Goal: Task Accomplishment & Management: Use online tool/utility

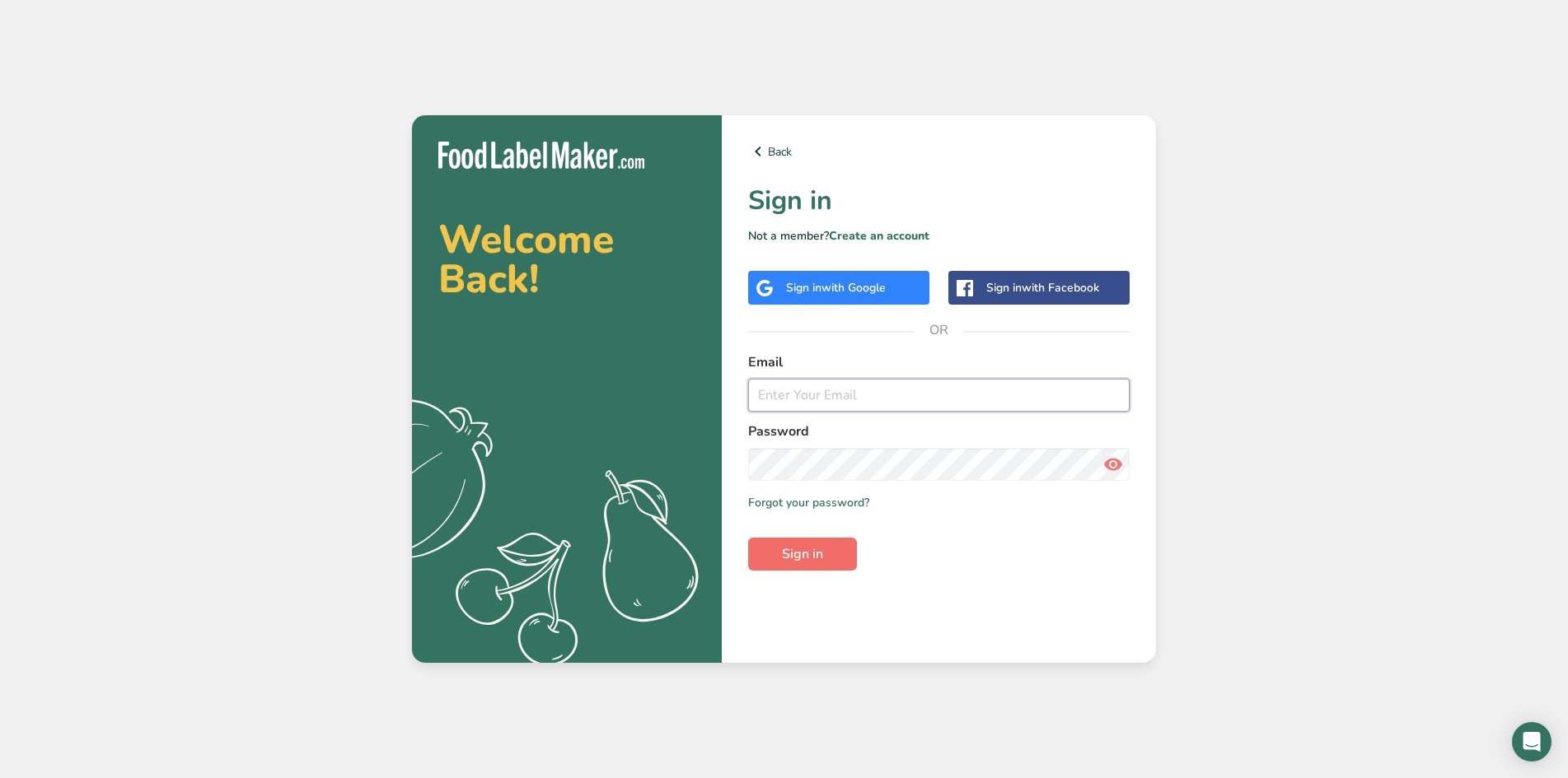
type input "[PERSON_NAME][EMAIL_ADDRESS][PERSON_NAME][PERSON_NAME][DOMAIN_NAME]"
click at [828, 558] on button "Sign in" at bounding box center [803, 555] width 109 height 33
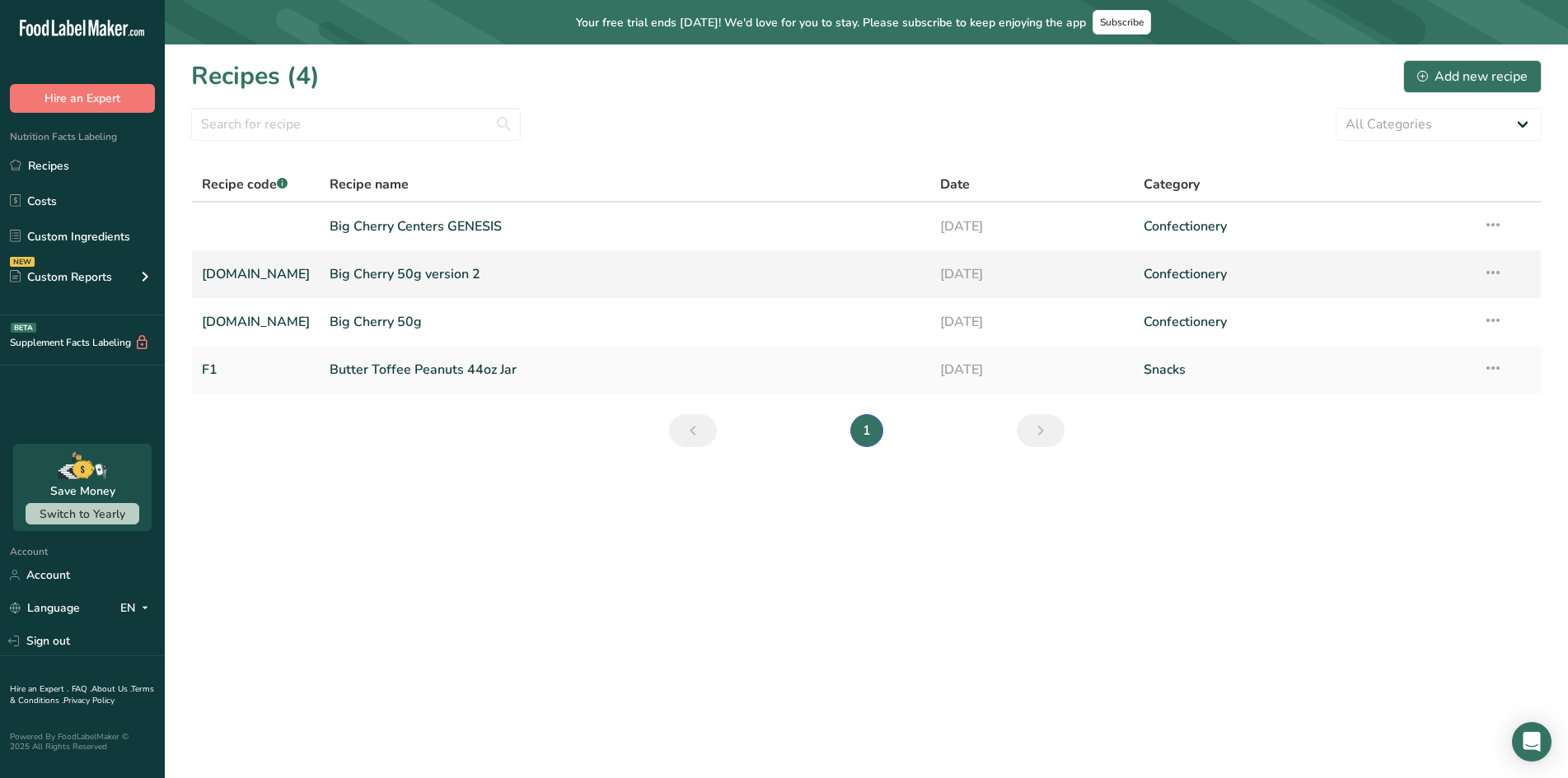
click at [381, 279] on link "Big Cherry 50g version 2" at bounding box center [625, 274] width 591 height 35
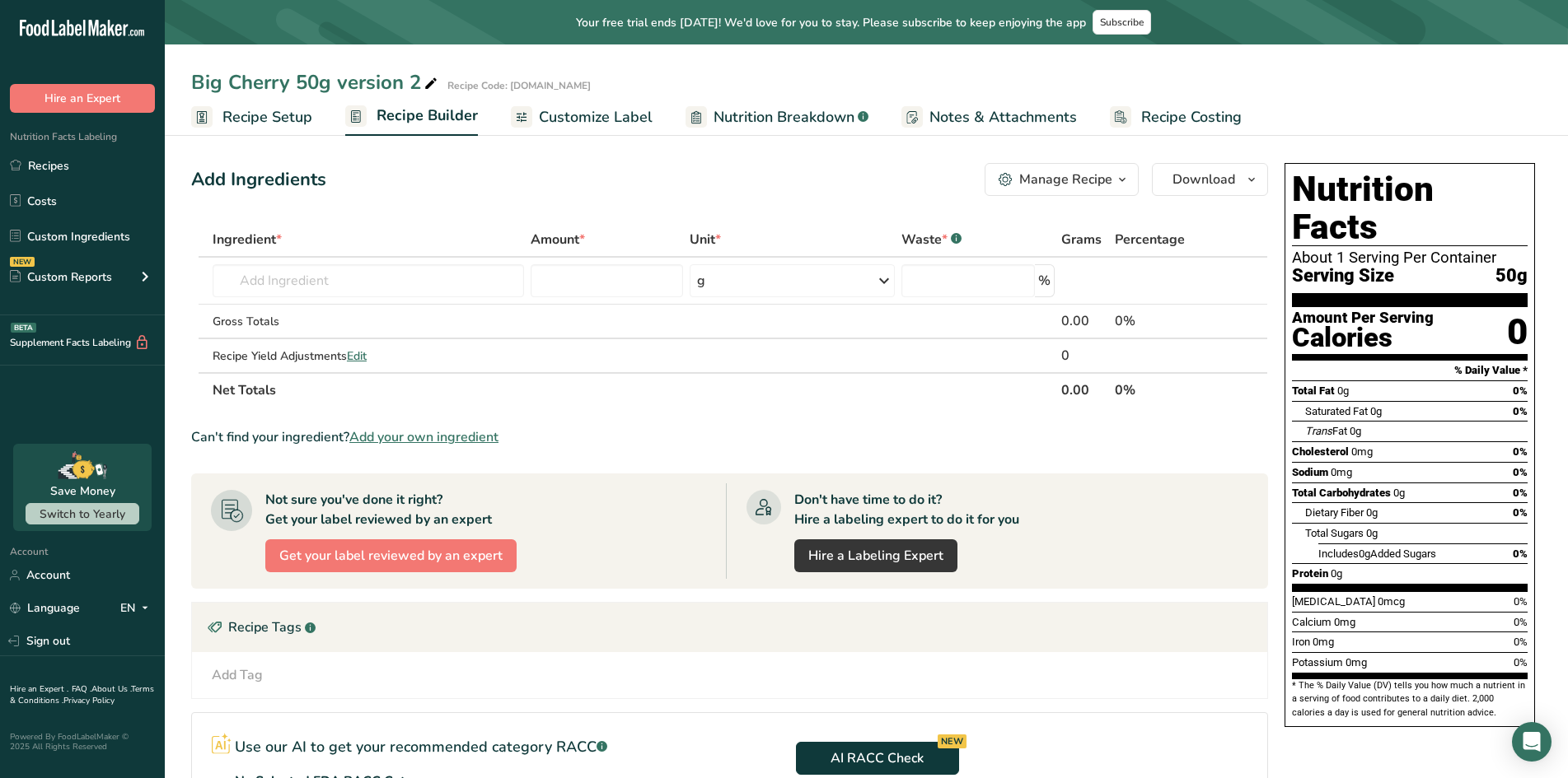
click at [57, 21] on icon ".a-20{fill:#fff;}" at bounding box center [100, 33] width 161 height 26
click at [68, 166] on link "Recipes" at bounding box center [82, 166] width 165 height 31
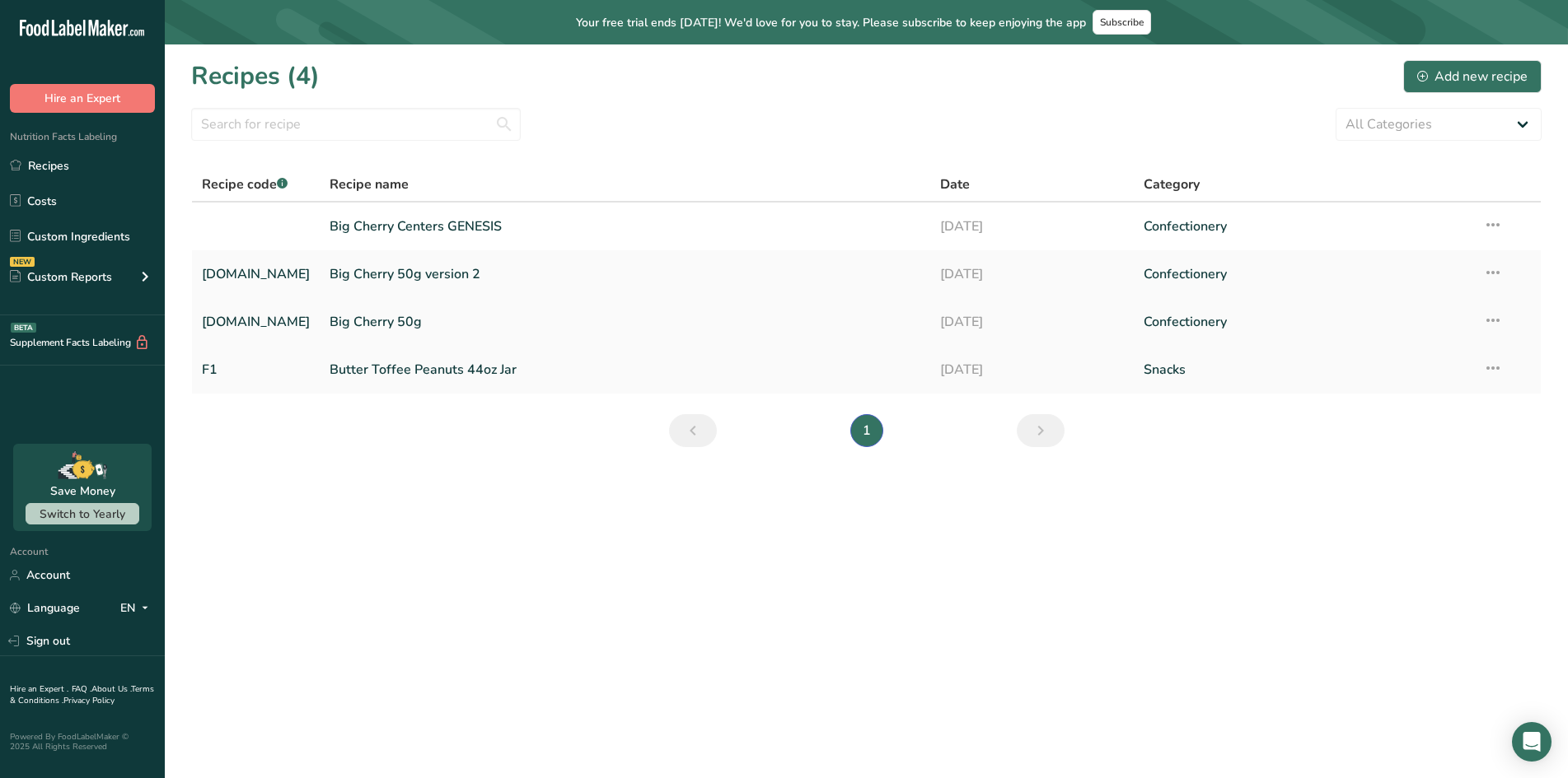
click at [330, 329] on link "Big Cherry 50g" at bounding box center [625, 322] width 591 height 35
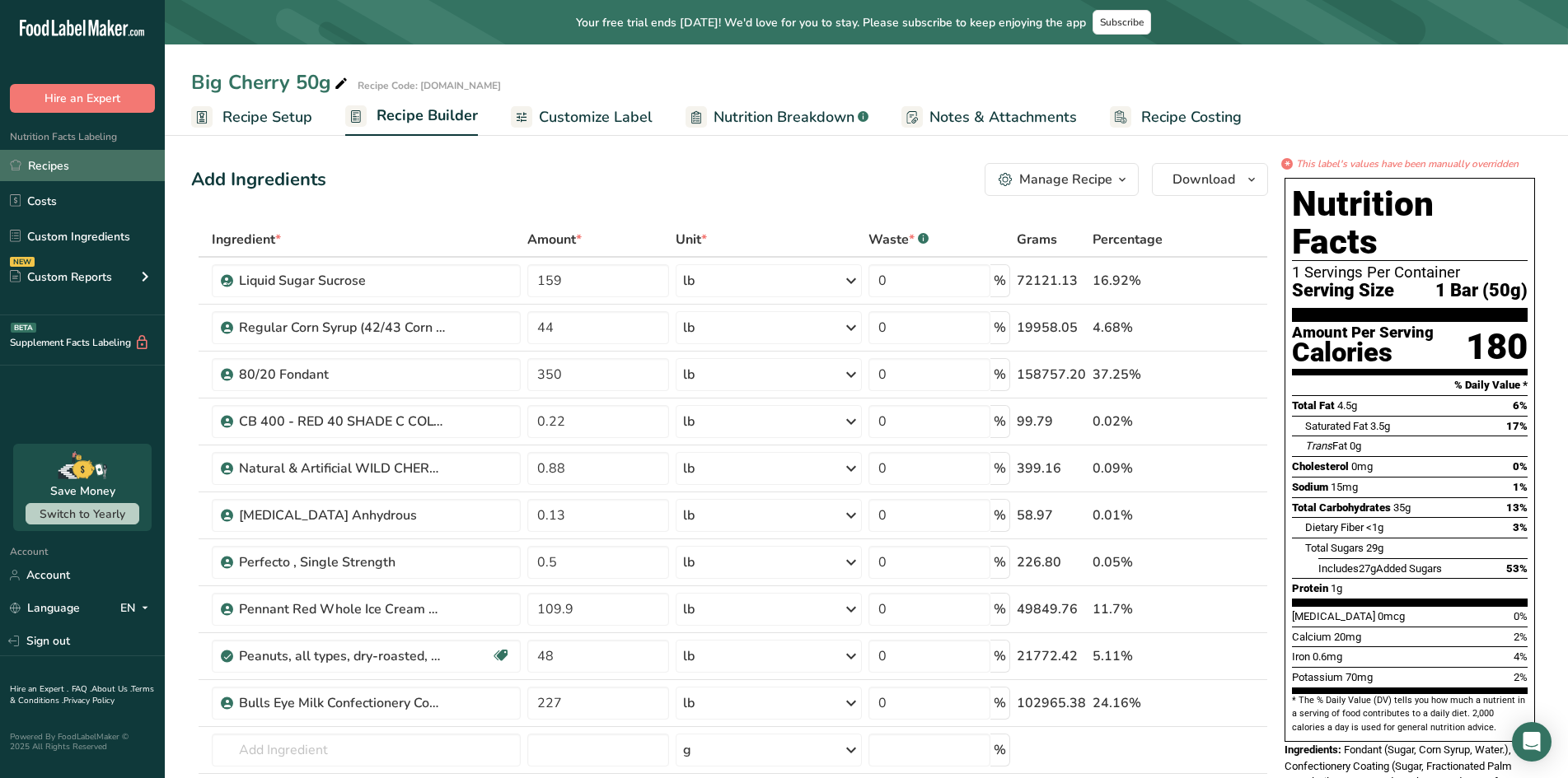
click at [46, 166] on link "Recipes" at bounding box center [82, 166] width 165 height 31
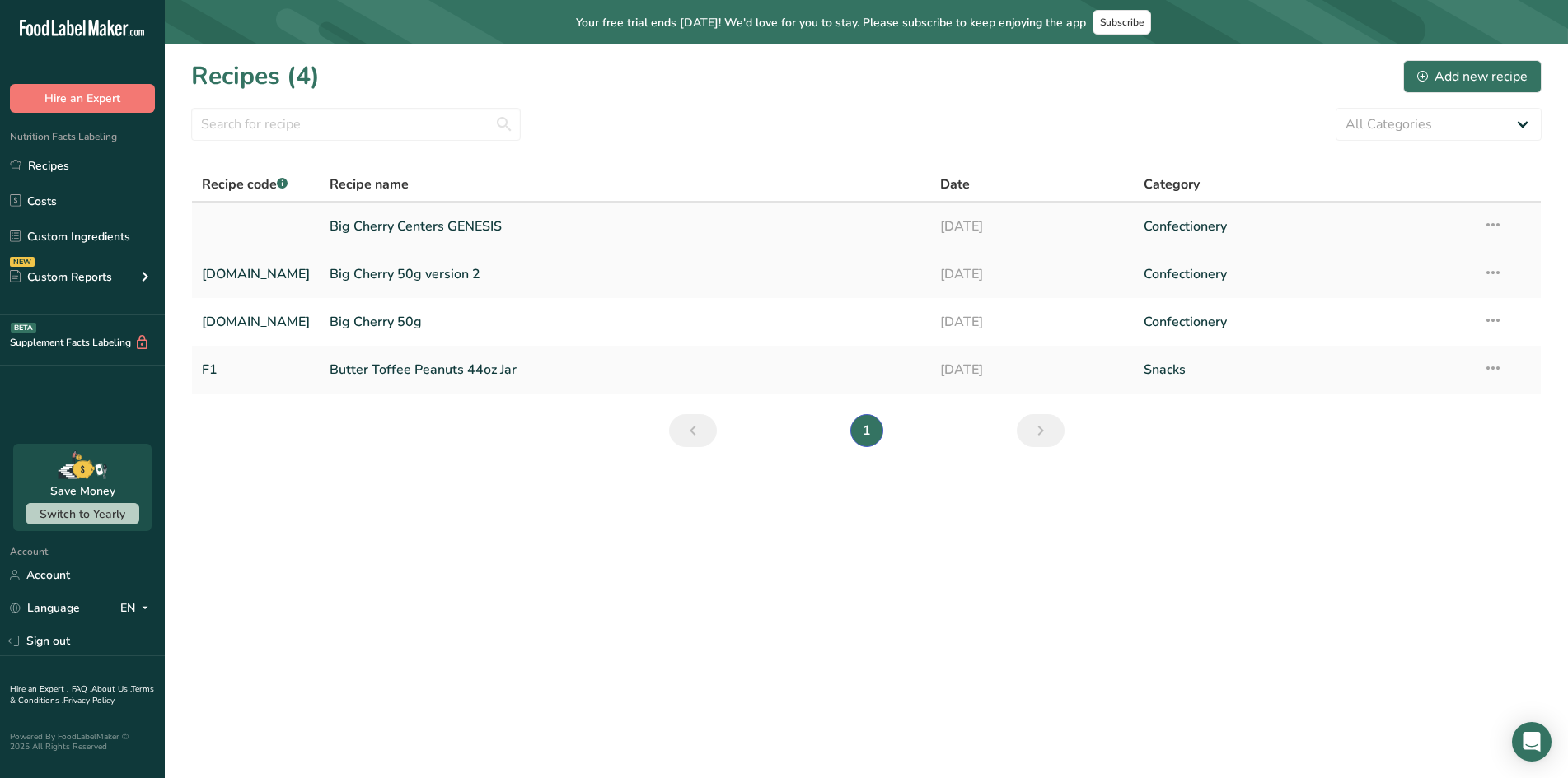
click at [372, 227] on link "Big Cherry Centers GENESIS" at bounding box center [625, 227] width 591 height 35
